Goal: Information Seeking & Learning: Stay updated

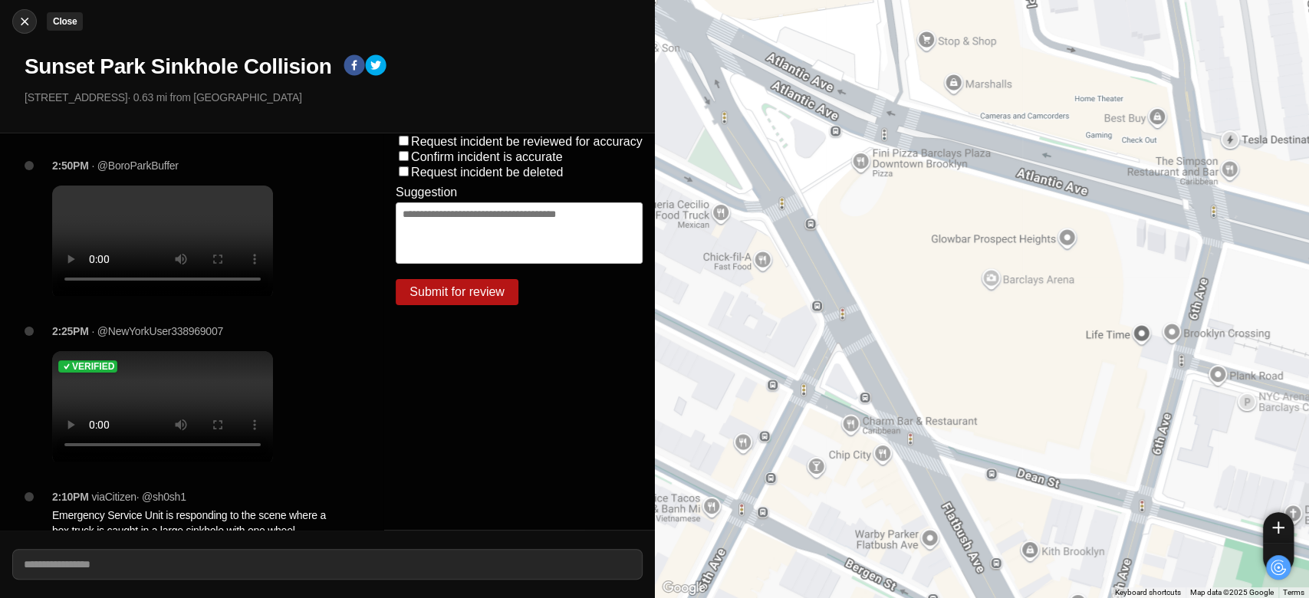
click at [18, 26] on img at bounding box center [24, 21] width 15 height 15
select select "*"
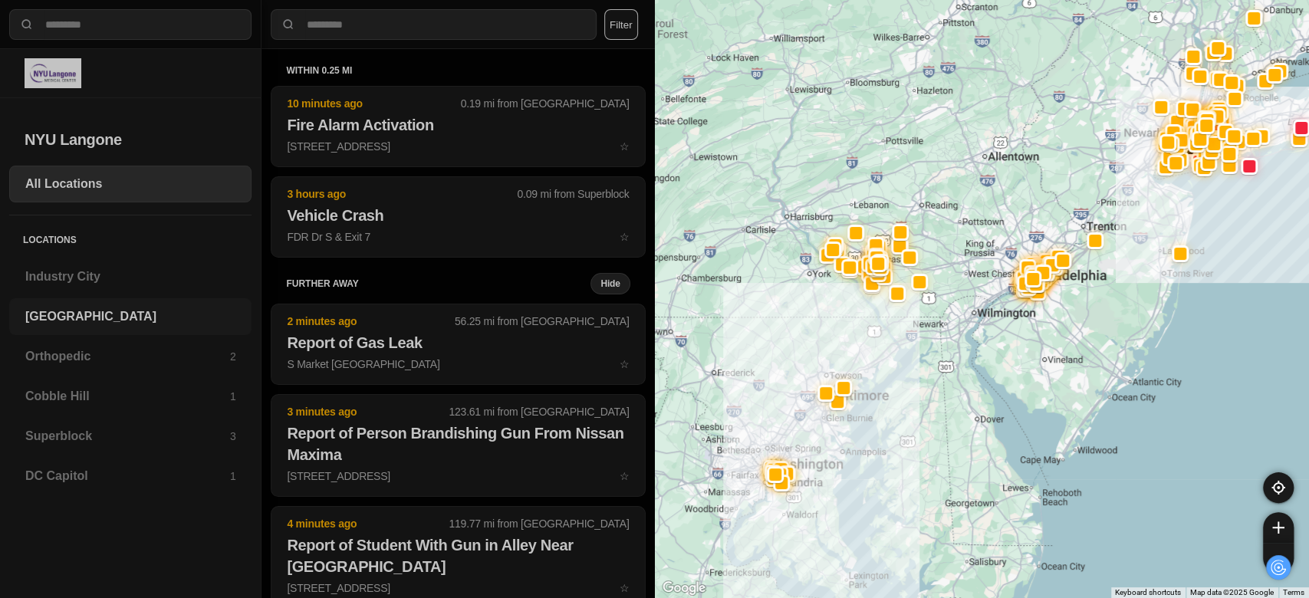
click at [69, 319] on h3 "[GEOGRAPHIC_DATA]" at bounding box center [130, 317] width 210 height 18
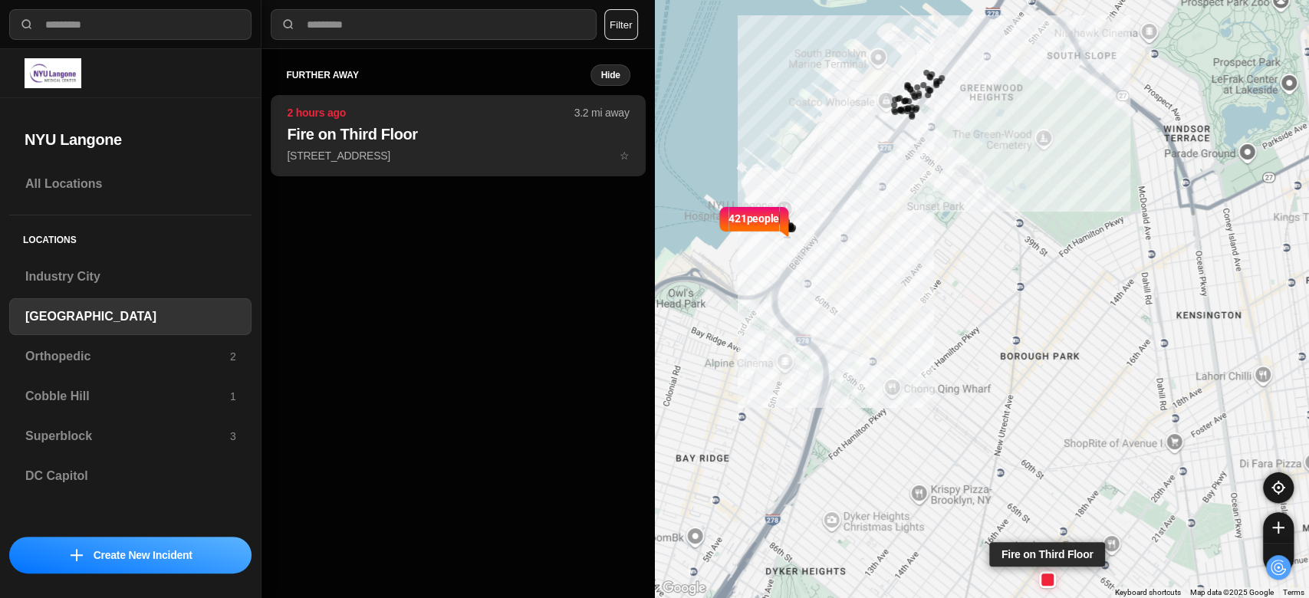
click at [423, 134] on h2 "Fire on Third Floor" at bounding box center [458, 133] width 342 height 21
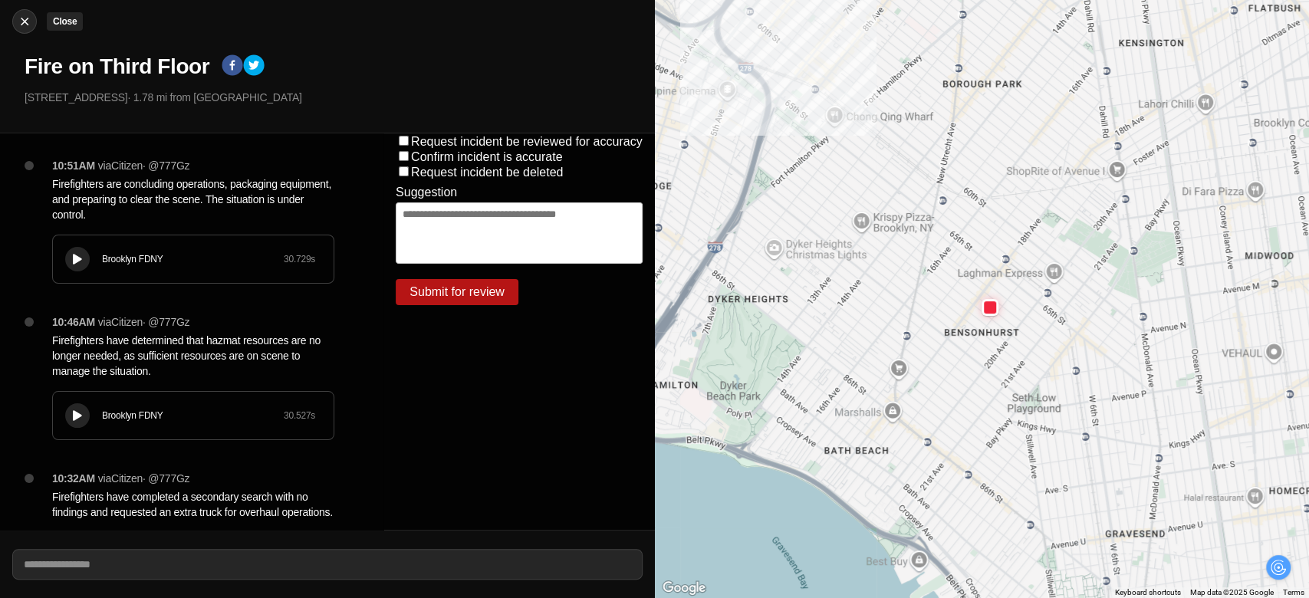
click at [21, 22] on img at bounding box center [24, 21] width 15 height 15
select select "*"
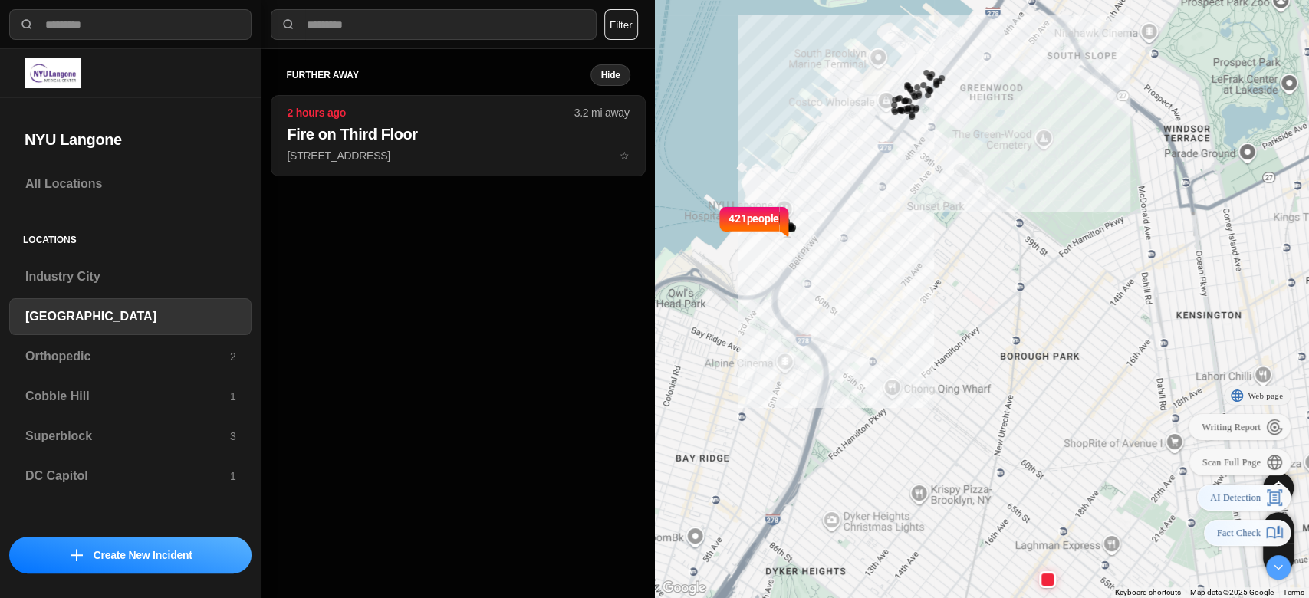
click at [914, 459] on div "421 people" at bounding box center [982, 299] width 655 height 598
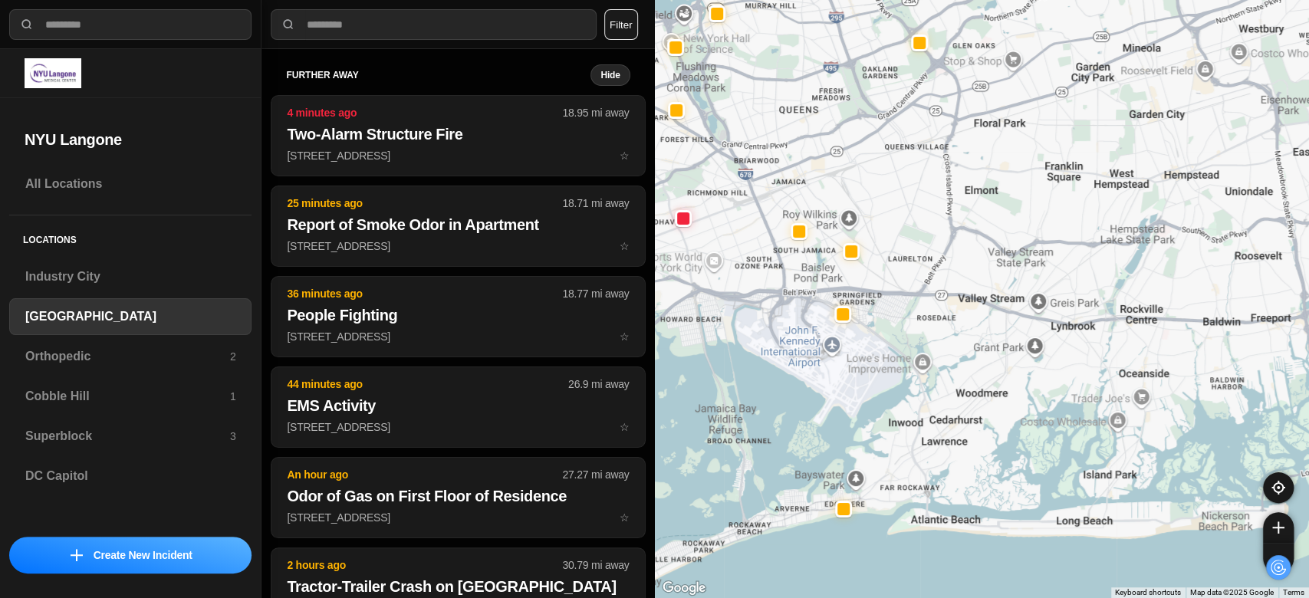
drag, startPoint x: 1155, startPoint y: 242, endPoint x: 800, endPoint y: 186, distance: 359.5
click at [800, 186] on div at bounding box center [982, 299] width 655 height 598
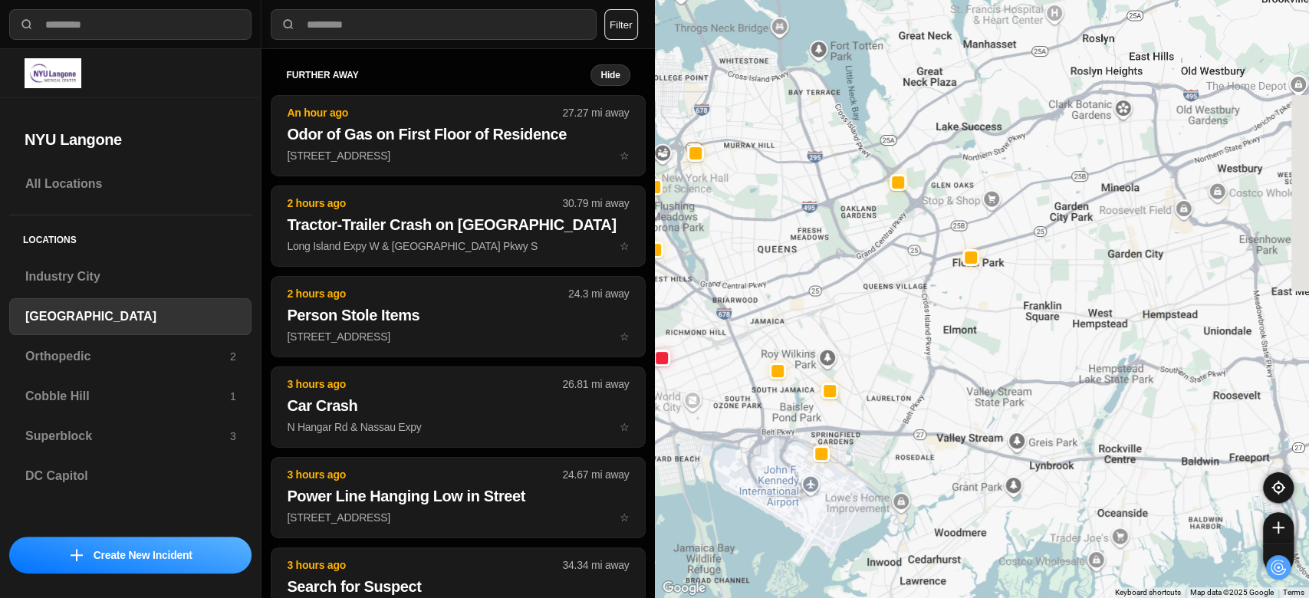
drag, startPoint x: 1000, startPoint y: 245, endPoint x: 979, endPoint y: 378, distance: 135.2
click at [979, 378] on div at bounding box center [982, 299] width 655 height 598
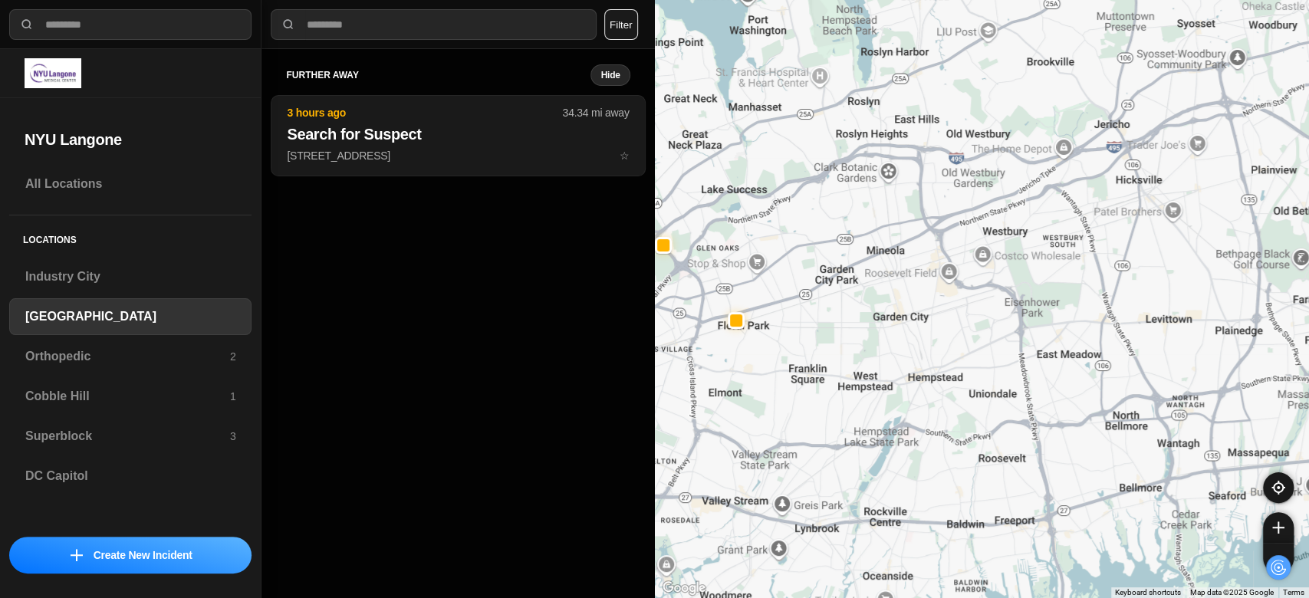
drag, startPoint x: 877, startPoint y: 282, endPoint x: 633, endPoint y: 347, distance: 253.4
click at [633, 347] on div "**********" at bounding box center [654, 299] width 1309 height 598
